Goal: Check status: Check status

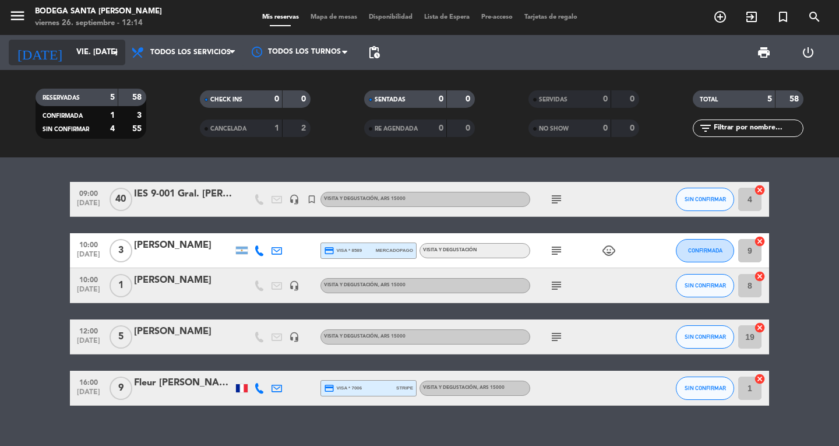
click at [94, 41] on div "[DATE] vie. [DATE] arrow_drop_down" at bounding box center [67, 53] width 117 height 26
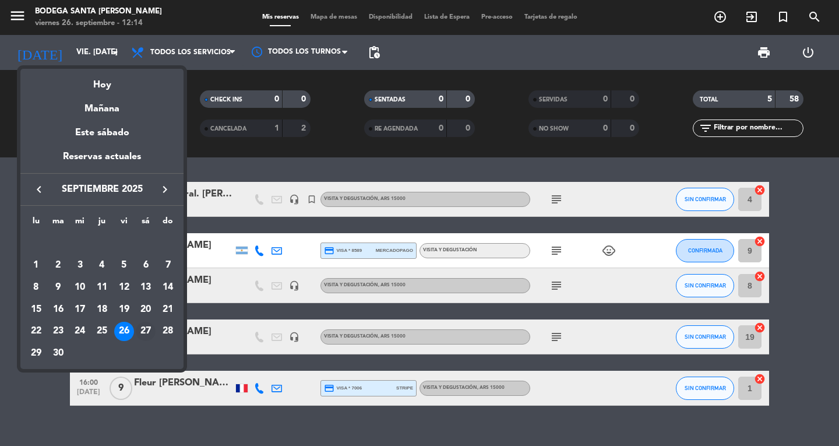
click at [147, 335] on div "27" at bounding box center [146, 332] width 20 height 20
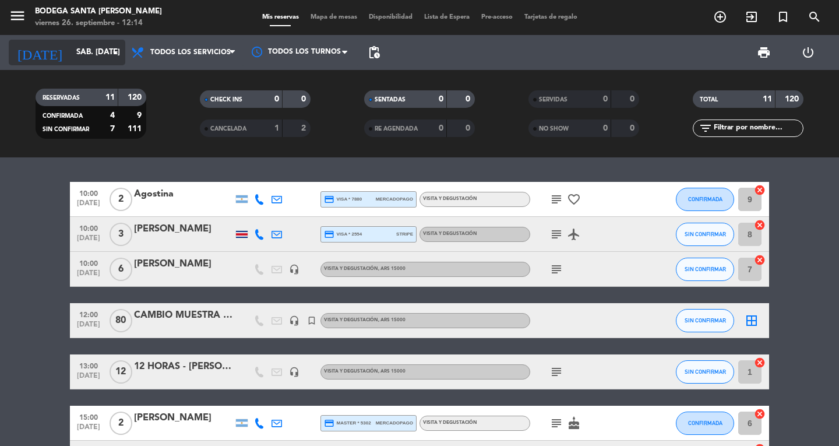
click at [97, 49] on input "sáb. [DATE]" at bounding box center [122, 52] width 103 height 21
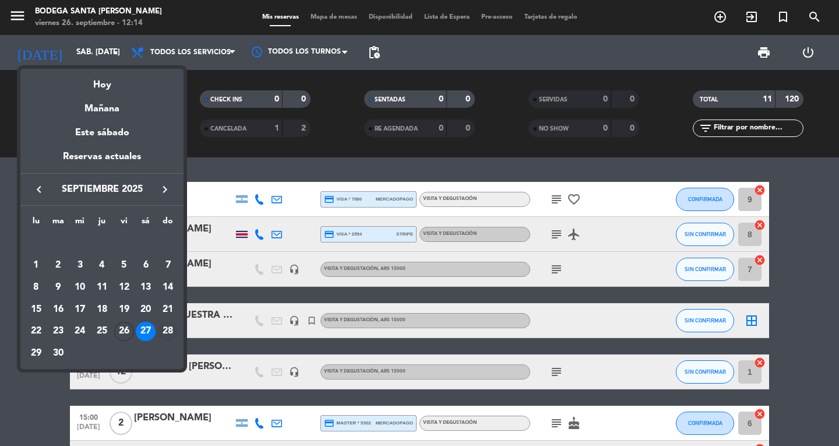
click at [165, 329] on div "28" at bounding box center [168, 332] width 20 height 20
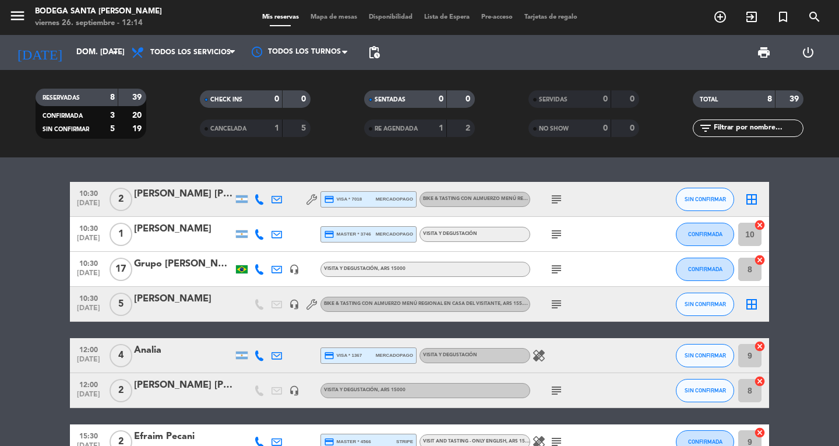
click at [556, 311] on icon "subject" at bounding box center [557, 304] width 14 height 14
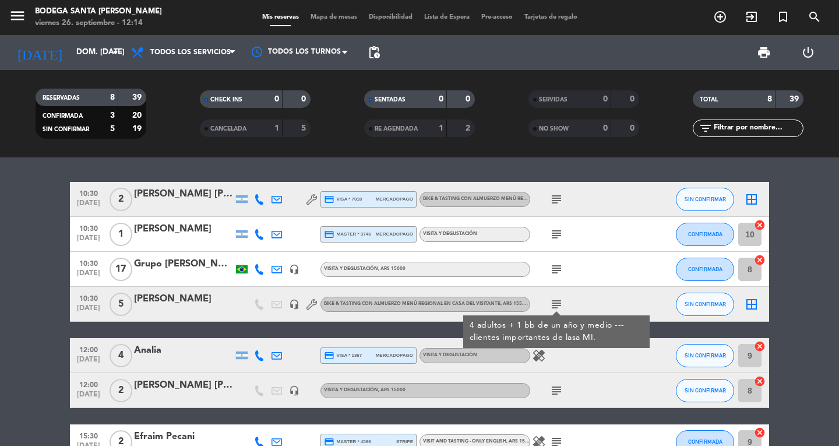
drag, startPoint x: 560, startPoint y: 303, endPoint x: 550, endPoint y: 303, distance: 9.9
click at [559, 303] on icon "subject" at bounding box center [557, 304] width 14 height 14
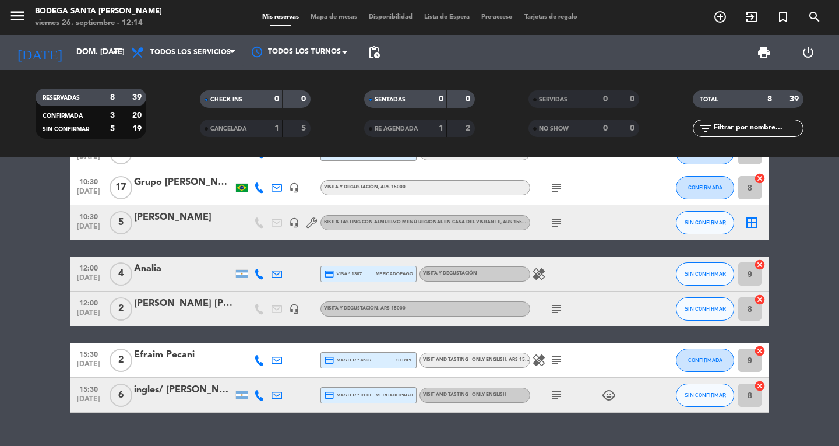
scroll to position [107, 0]
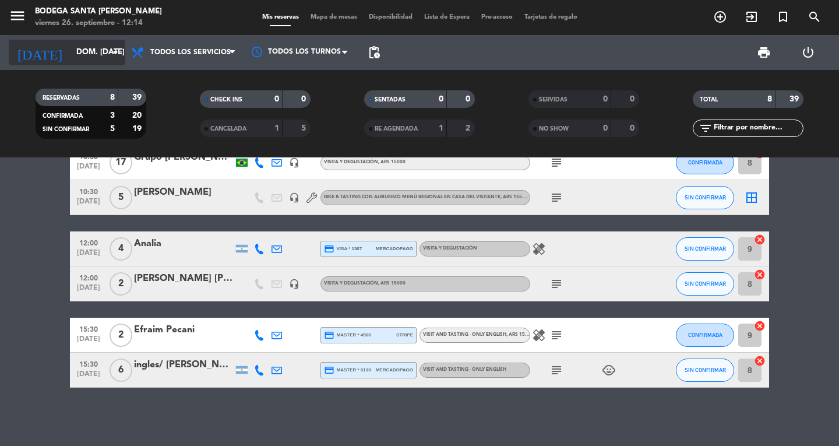
click at [109, 45] on icon "arrow_drop_down" at bounding box center [115, 52] width 14 height 14
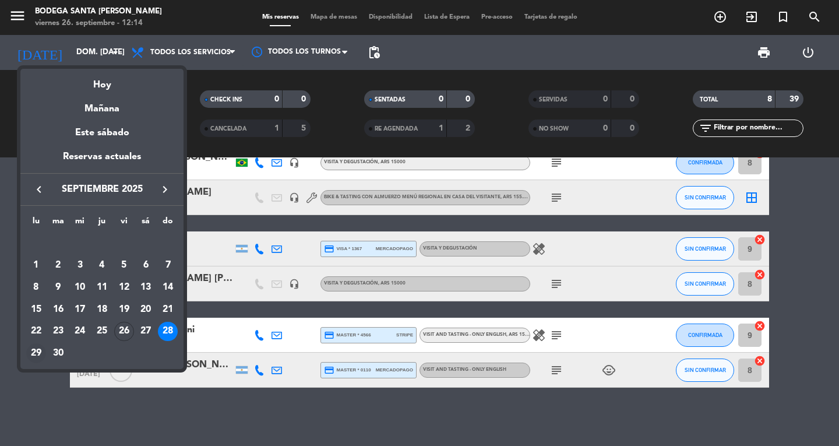
click at [27, 355] on div "29" at bounding box center [36, 353] width 20 height 20
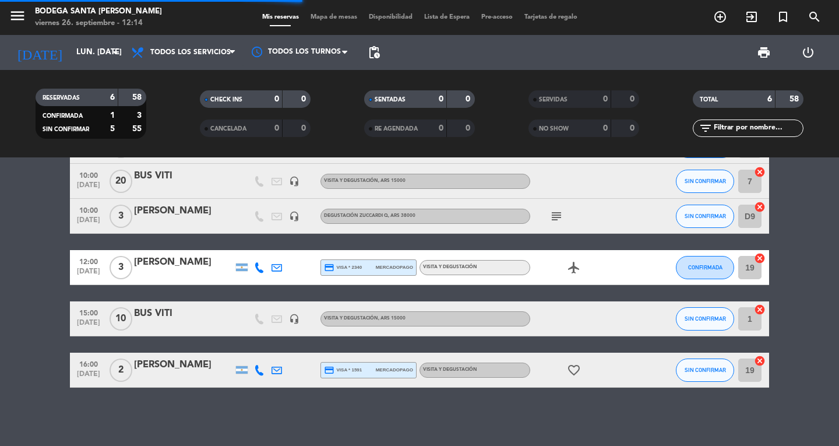
scroll to position [0, 0]
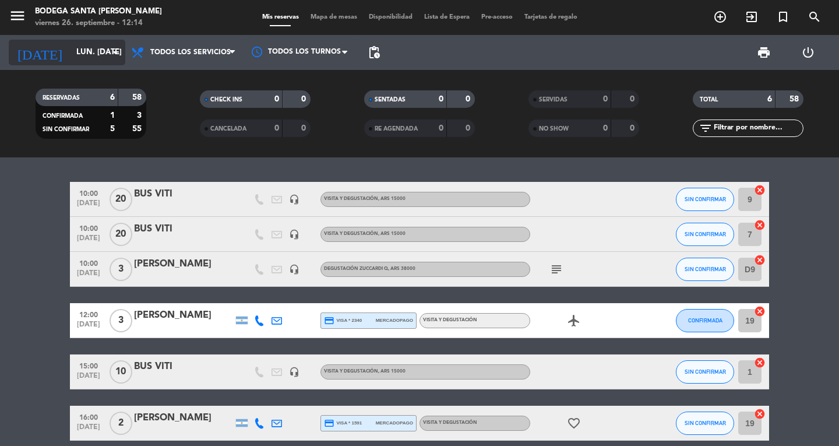
click at [101, 54] on input "lun. [DATE]" at bounding box center [122, 52] width 103 height 21
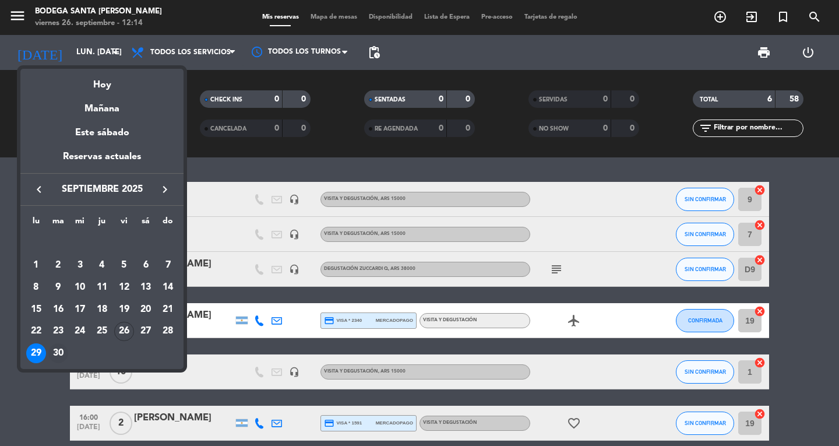
click at [64, 348] on div "30" at bounding box center [58, 353] width 20 height 20
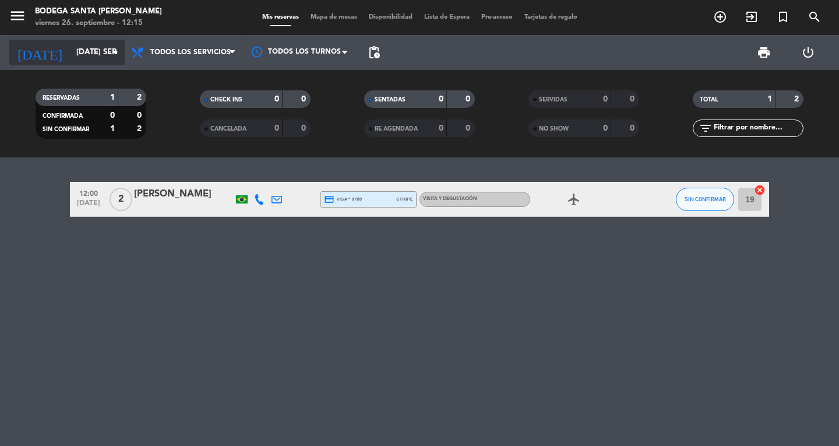
click at [110, 63] on div "[DATE] [DATE] sep. arrow_drop_down" at bounding box center [67, 53] width 117 height 26
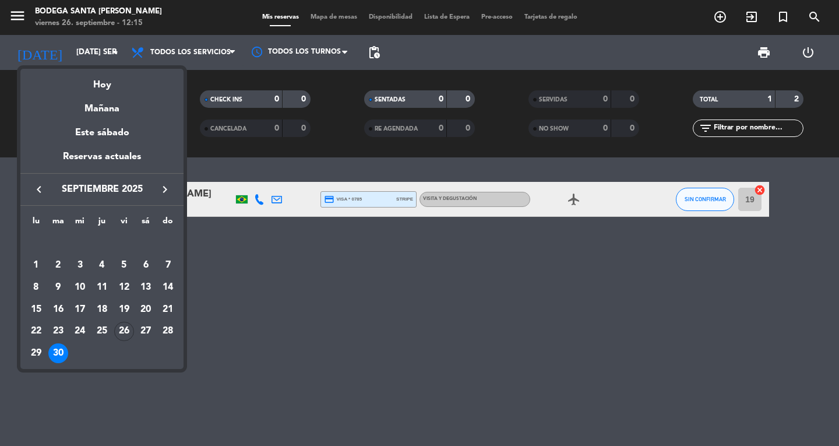
click at [171, 191] on icon "keyboard_arrow_right" at bounding box center [165, 189] width 14 height 14
click at [80, 262] on div "1" at bounding box center [80, 265] width 20 height 20
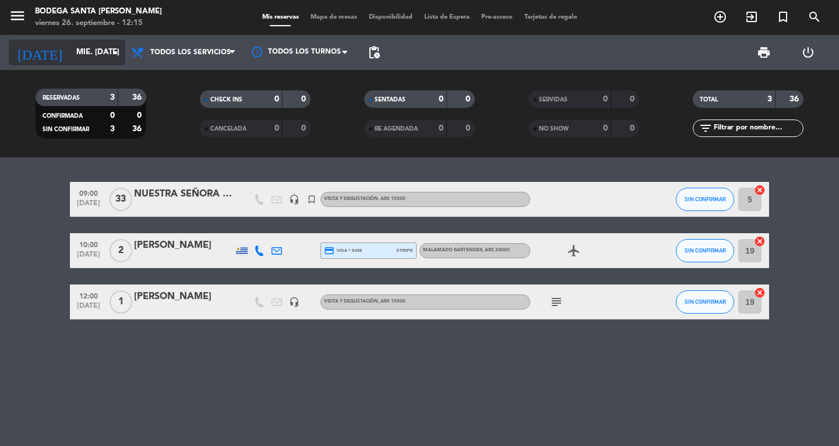
click at [94, 57] on input "mié. [DATE]" at bounding box center [122, 52] width 103 height 21
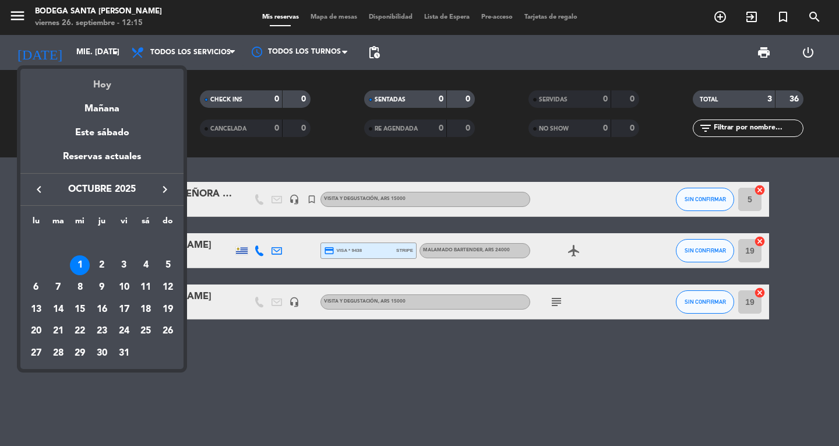
click at [107, 82] on div "Hoy" at bounding box center [101, 81] width 163 height 24
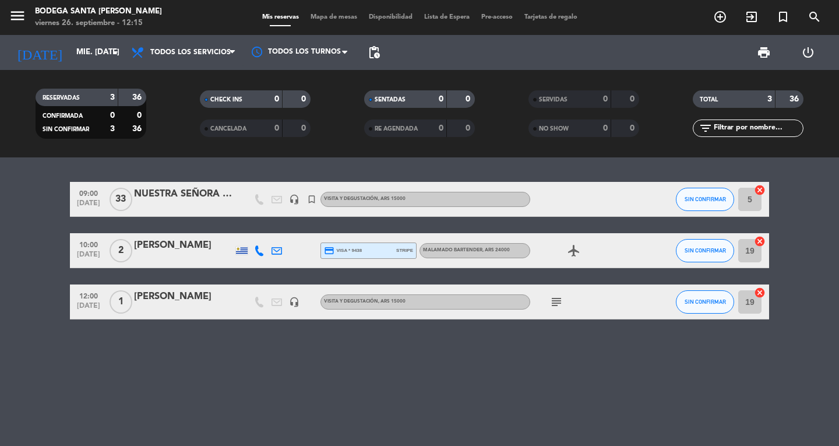
type input "vie. [DATE]"
